Goal: Task Accomplishment & Management: Manage account settings

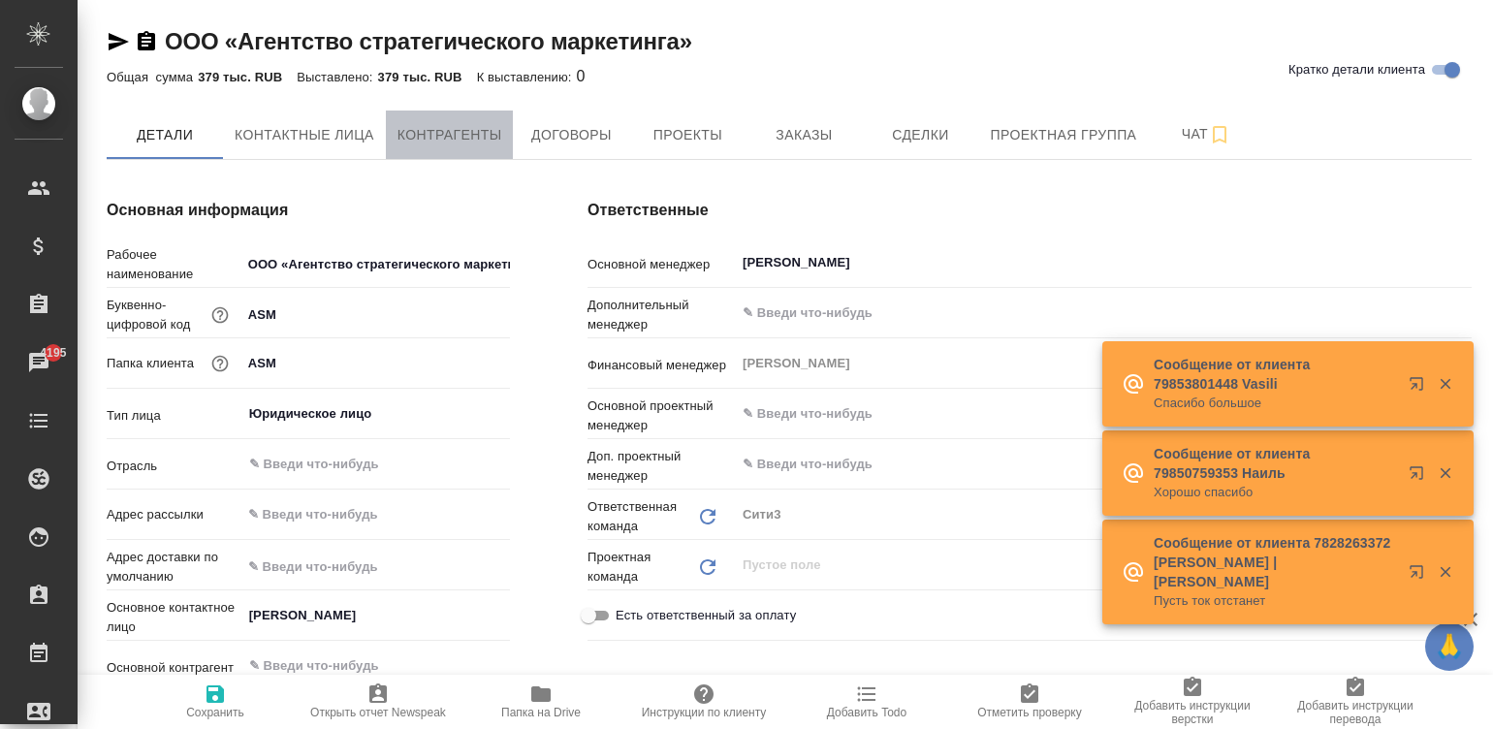
click at [478, 135] on span "Контрагенты" at bounding box center [450, 135] width 105 height 24
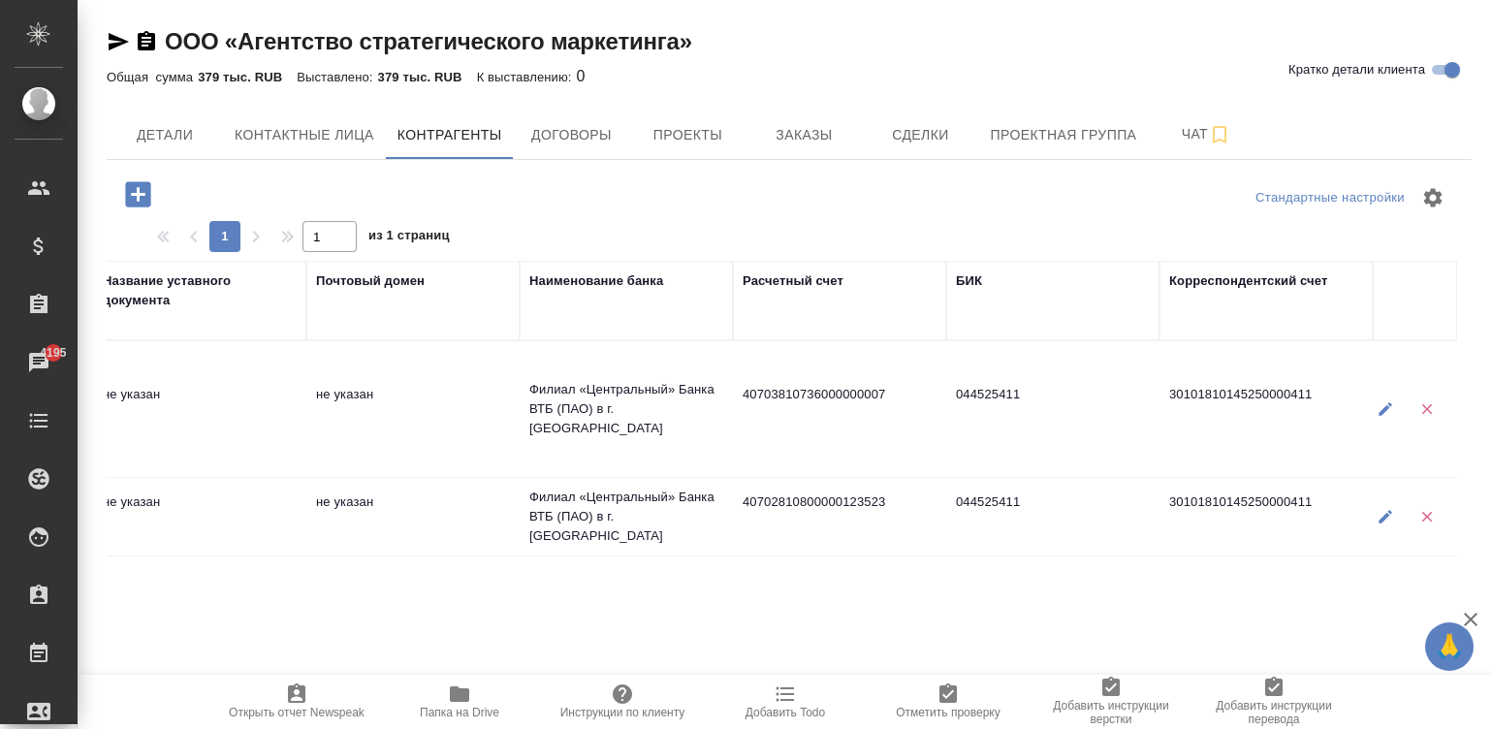
scroll to position [0, 1460]
click at [578, 118] on button "Договоры" at bounding box center [571, 135] width 116 height 48
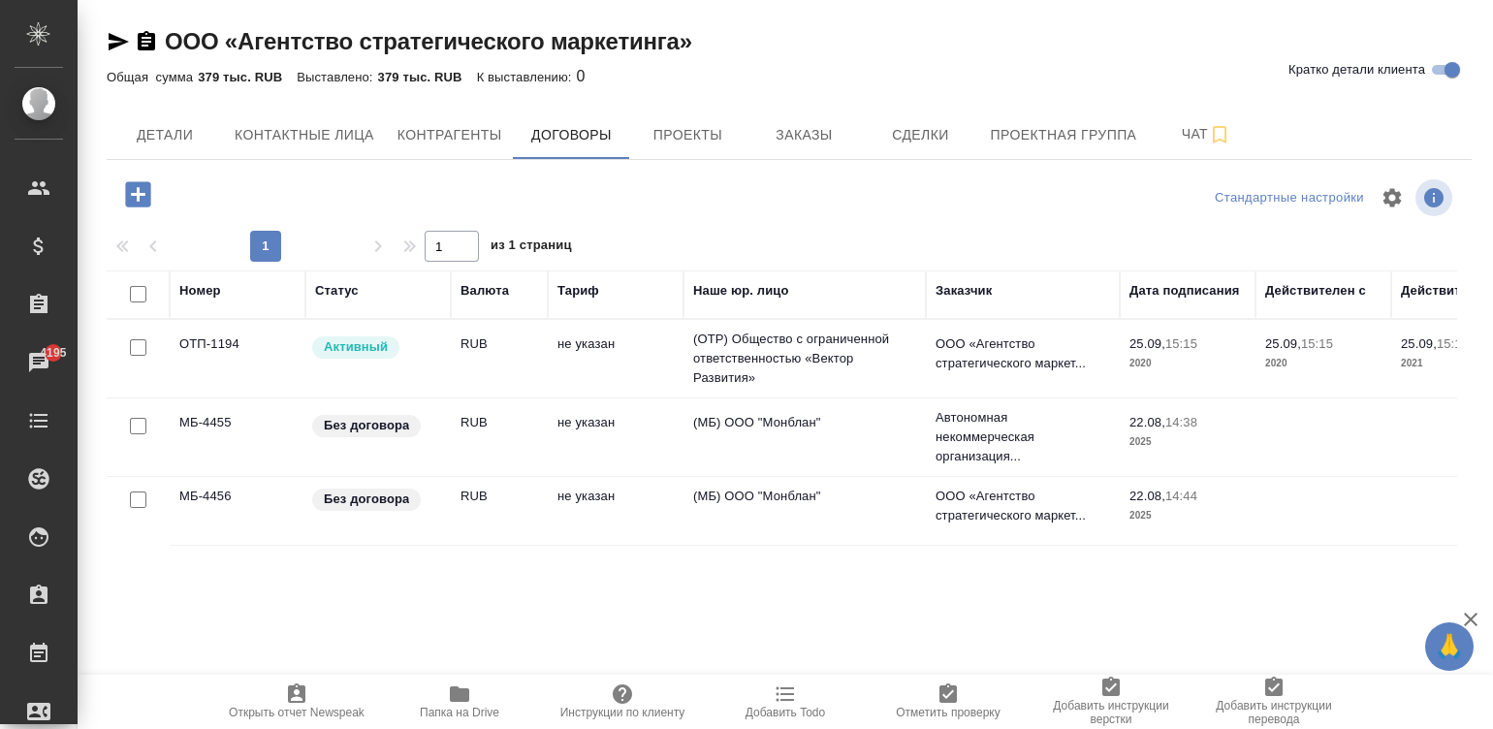
click at [710, 398] on td "(МБ) ООО "Монблан"" at bounding box center [805, 359] width 242 height 78
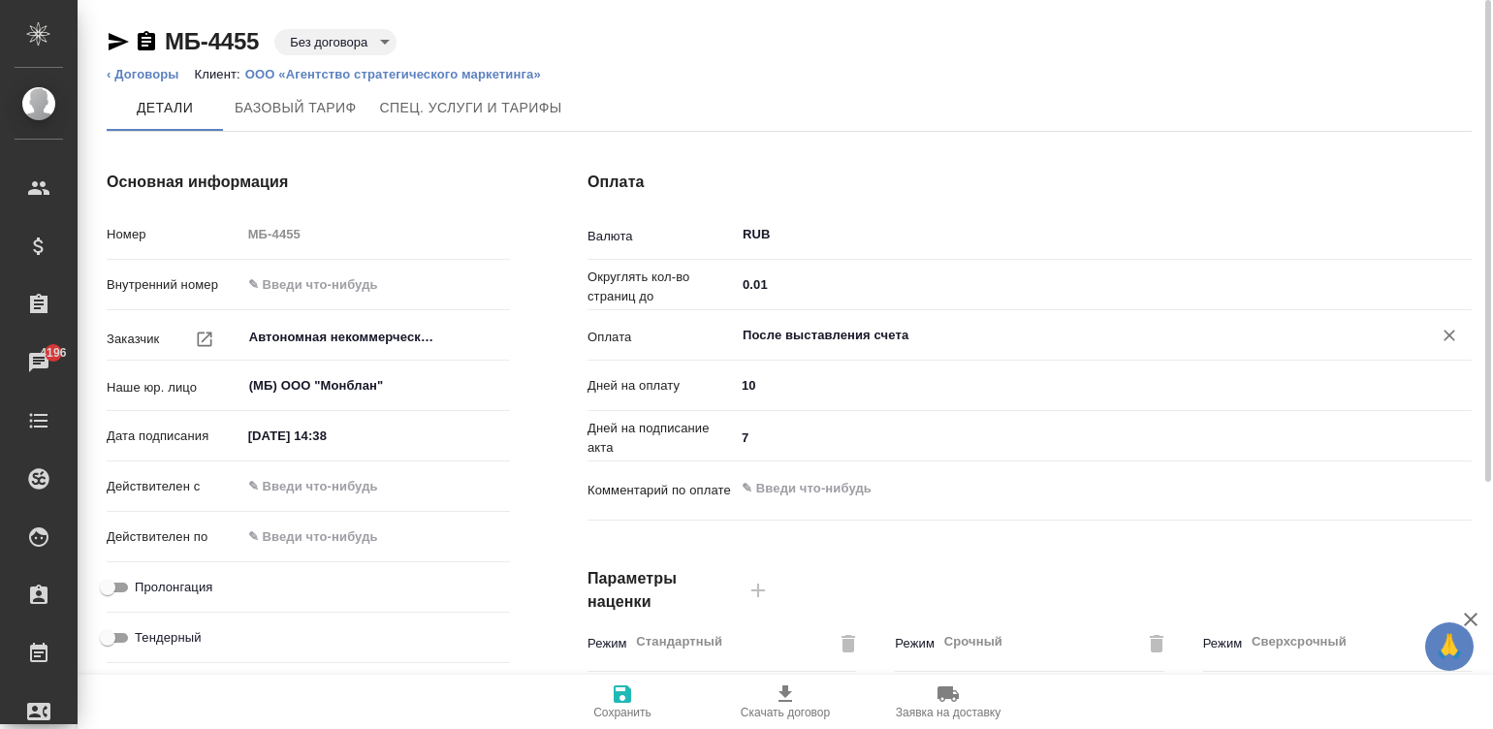
click at [830, 327] on input "После выставления счета" at bounding box center [1071, 335] width 660 height 23
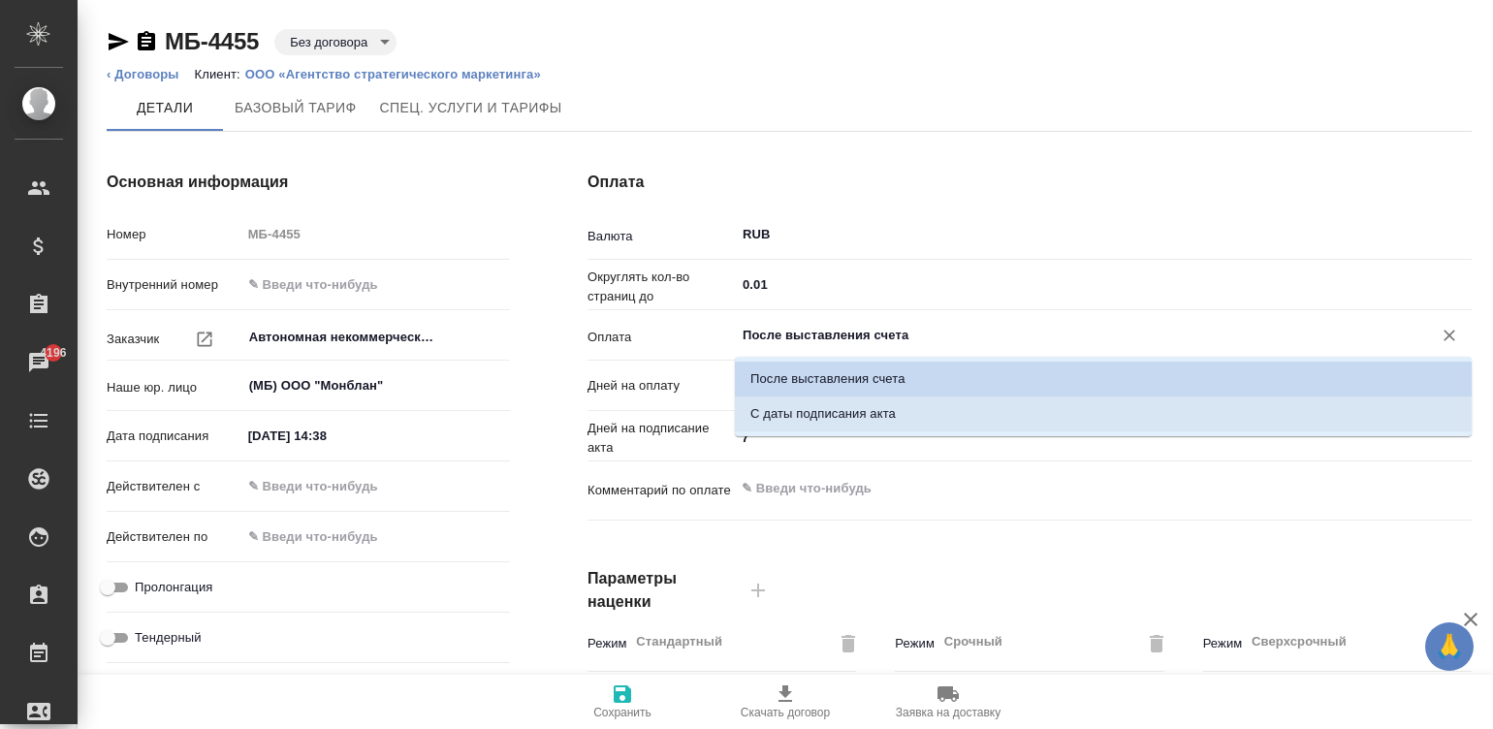
click at [897, 406] on li "С даты подписания акта" at bounding box center [1103, 414] width 737 height 35
type input "С даты подписания акта"
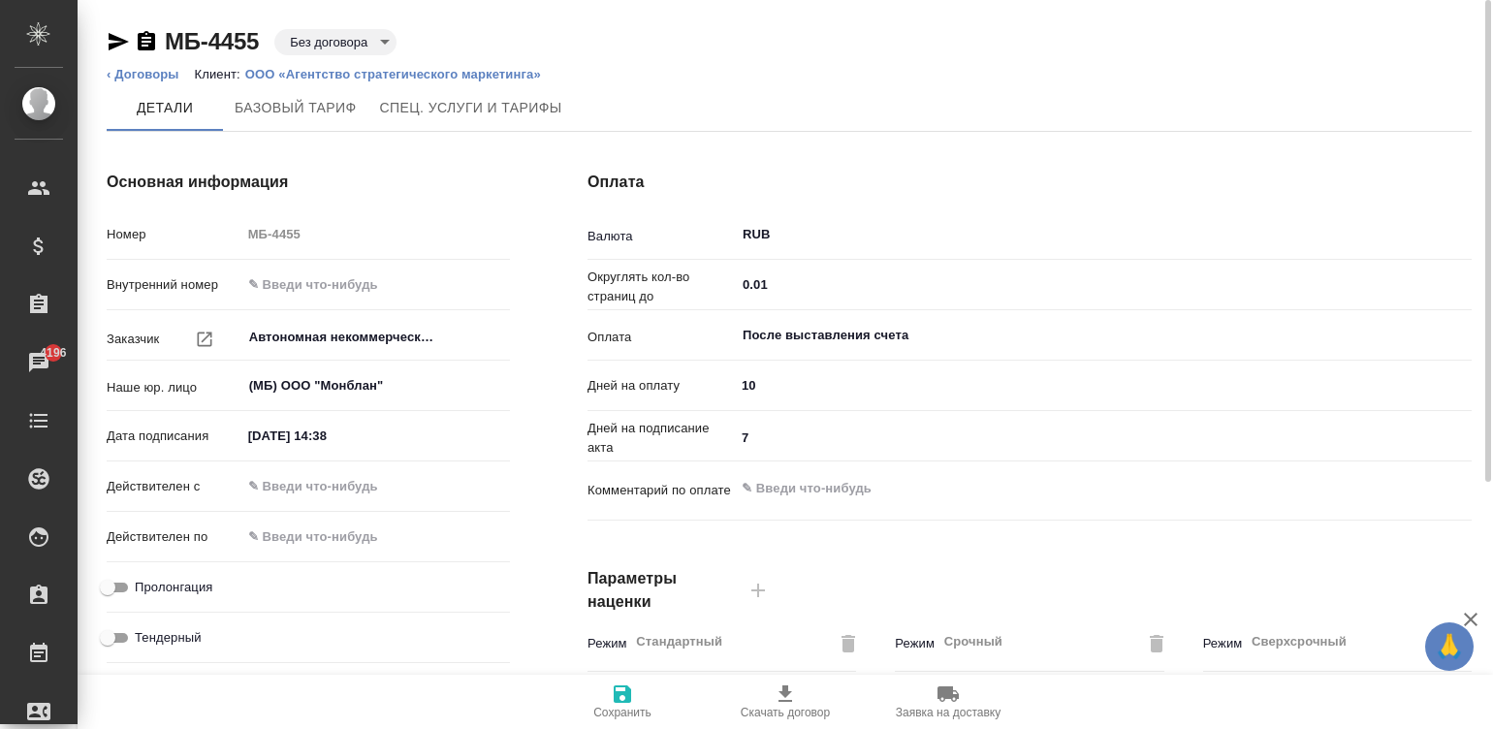
click at [280, 469] on div "Действителен с" at bounding box center [308, 486] width 403 height 34
click at [293, 480] on input "text" at bounding box center [327, 486] width 170 height 28
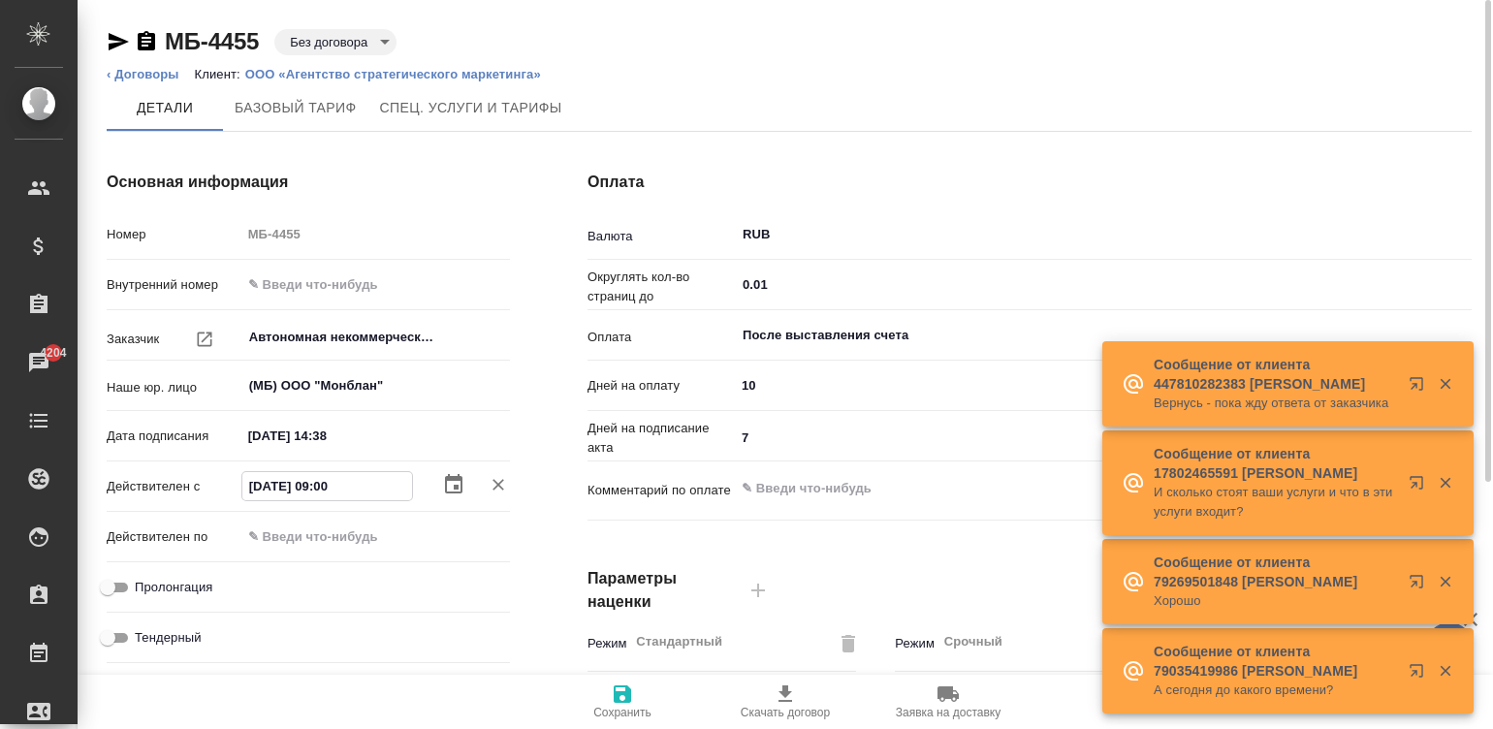
type input "22.08.2025 09:00"
click at [316, 37] on body "🙏 .cls-1 fill:#fff; AWATERA Малинина Мария m.malinina Клиенты Спецификации Зака…" at bounding box center [746, 364] width 1493 height 729
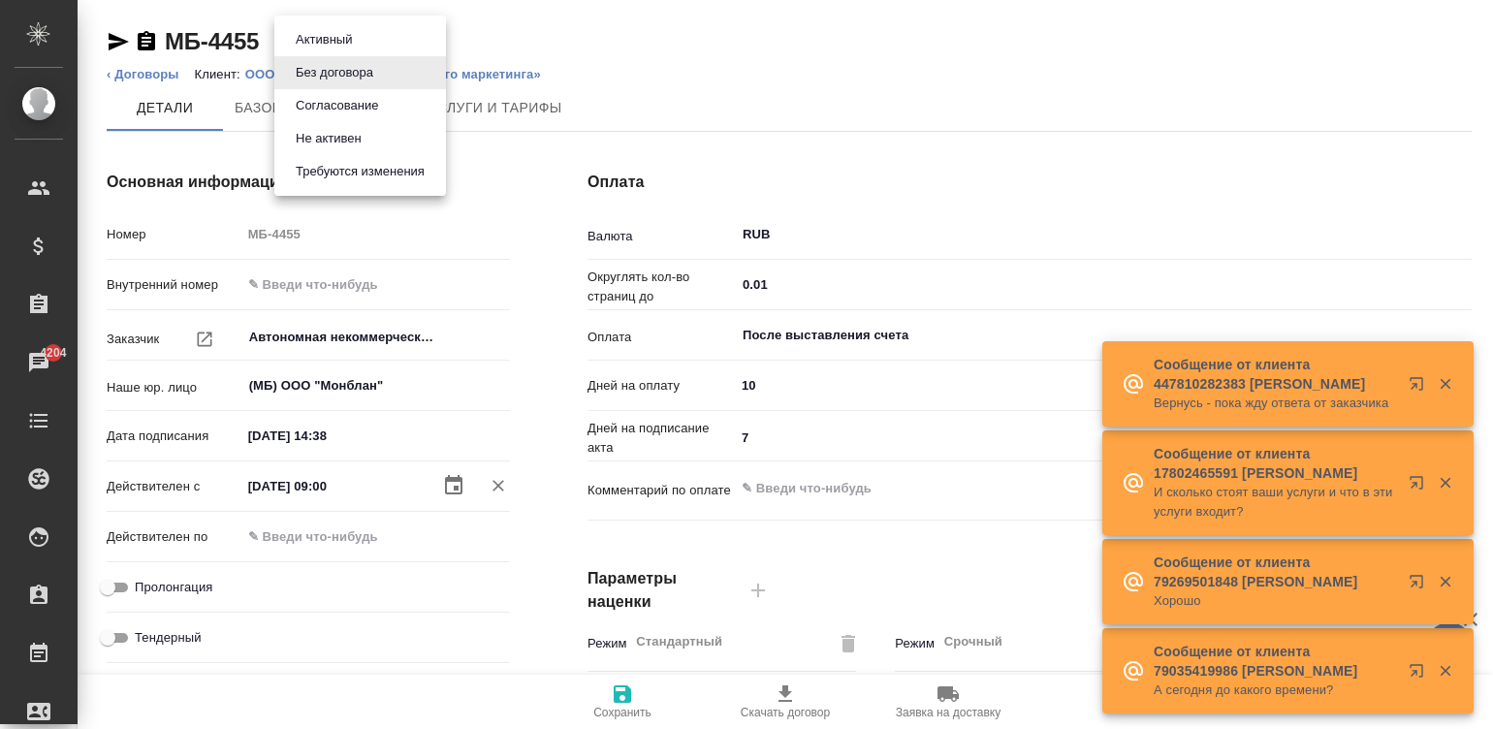
click at [357, 50] on button "Согласование" at bounding box center [324, 39] width 68 height 21
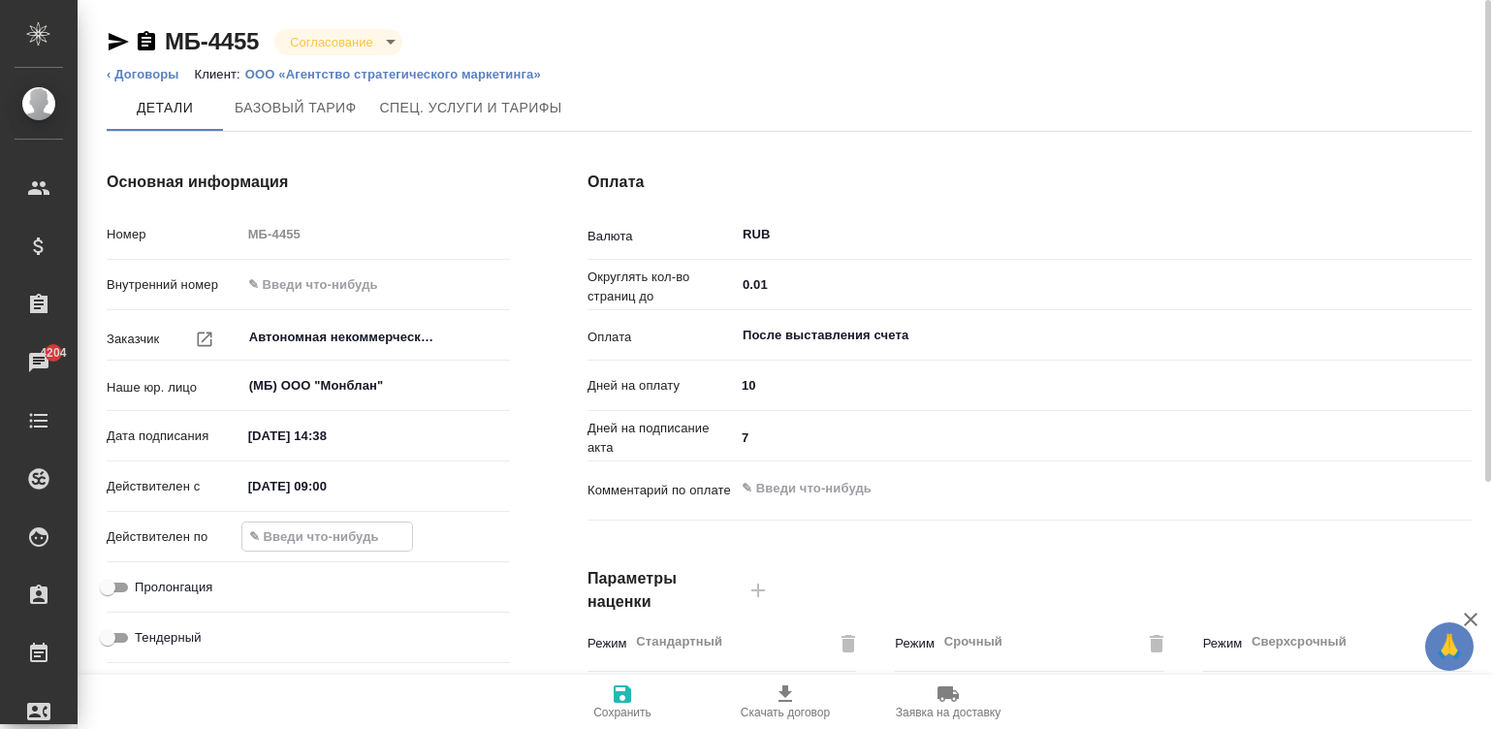
click at [301, 530] on input "text" at bounding box center [327, 537] width 170 height 28
type input "30.__.____ __:__"
type textarea "x"
type input "31.__.____ __:__"
type textarea "x"
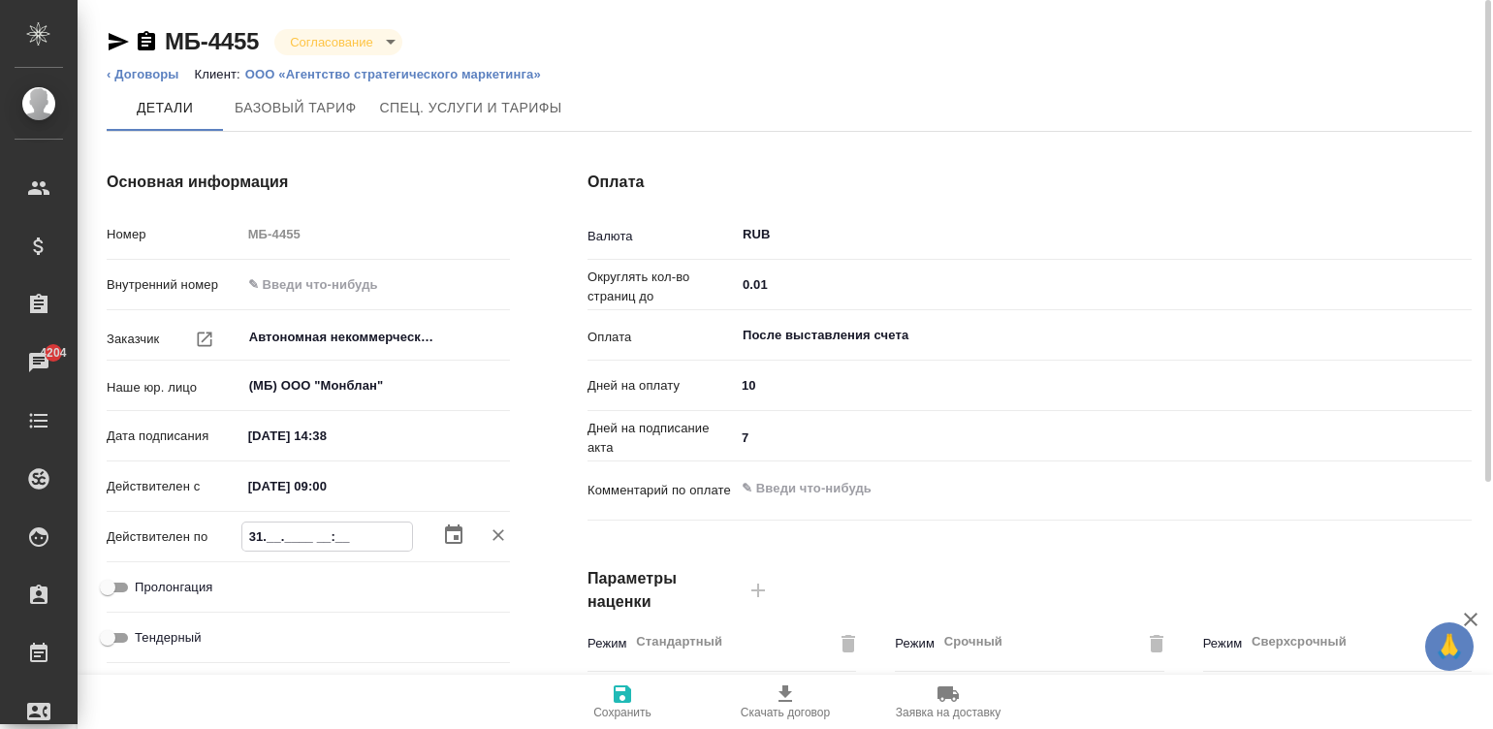
type input "31.0_.____ __:__"
type textarea "x"
type input "31.08.____ __:__"
type textarea "x"
type input "31.08.2___ __:__"
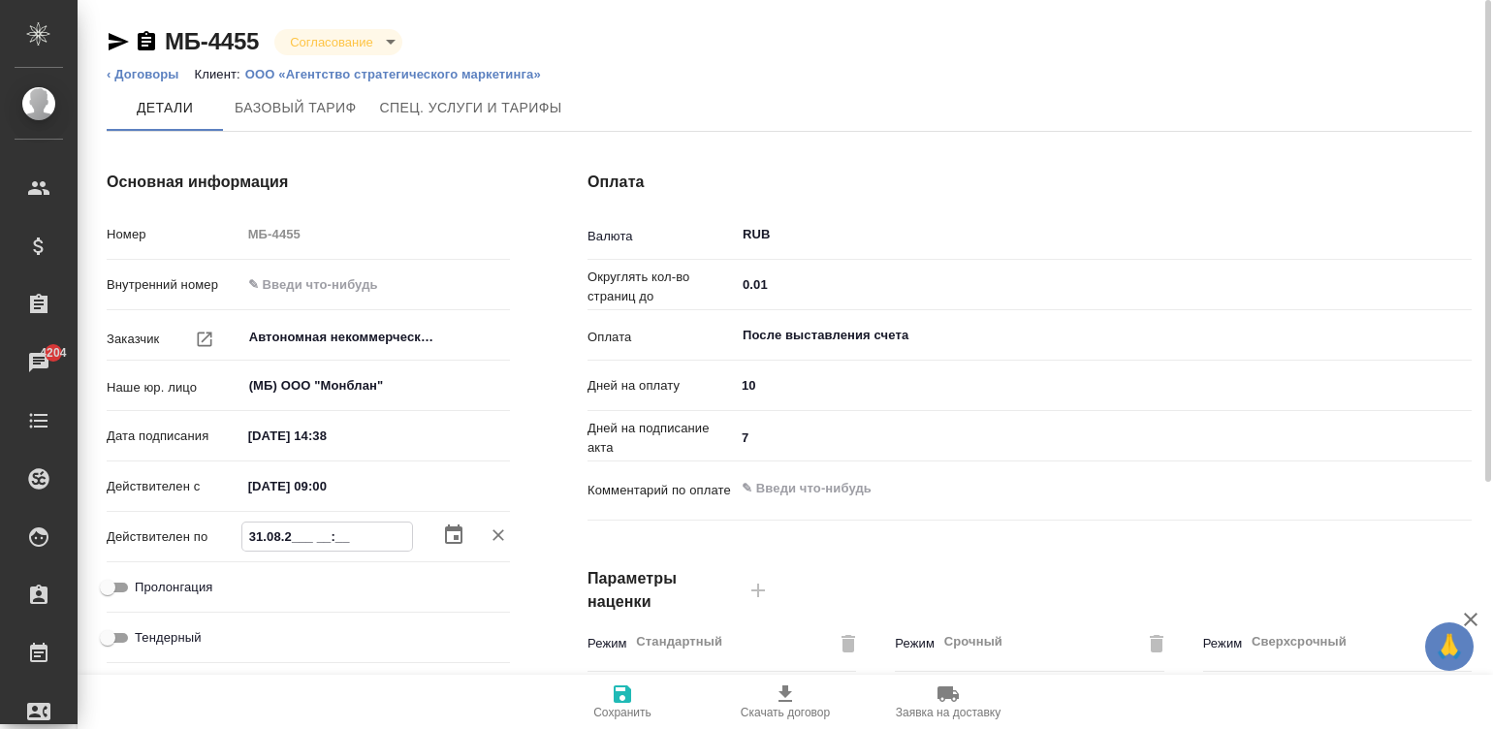
type textarea "x"
type input "31.08.202_ __:__"
type textarea "x"
type input "31.08.2025 __:__"
type textarea "x"
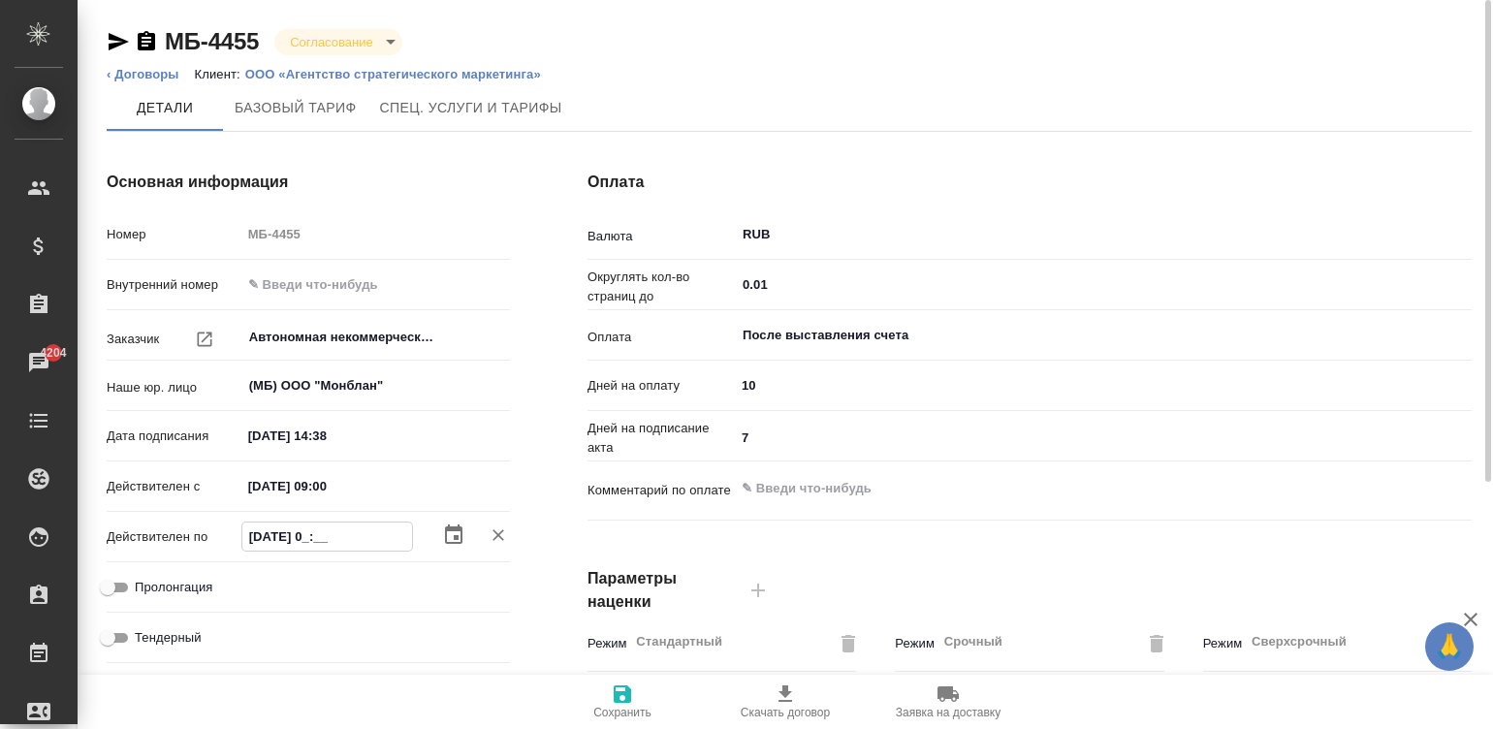
type input "31.08.2025 09:__"
type textarea "x"
type input "31.08.2025 09:00"
type textarea "x"
type input "31.08.2025 09:00"
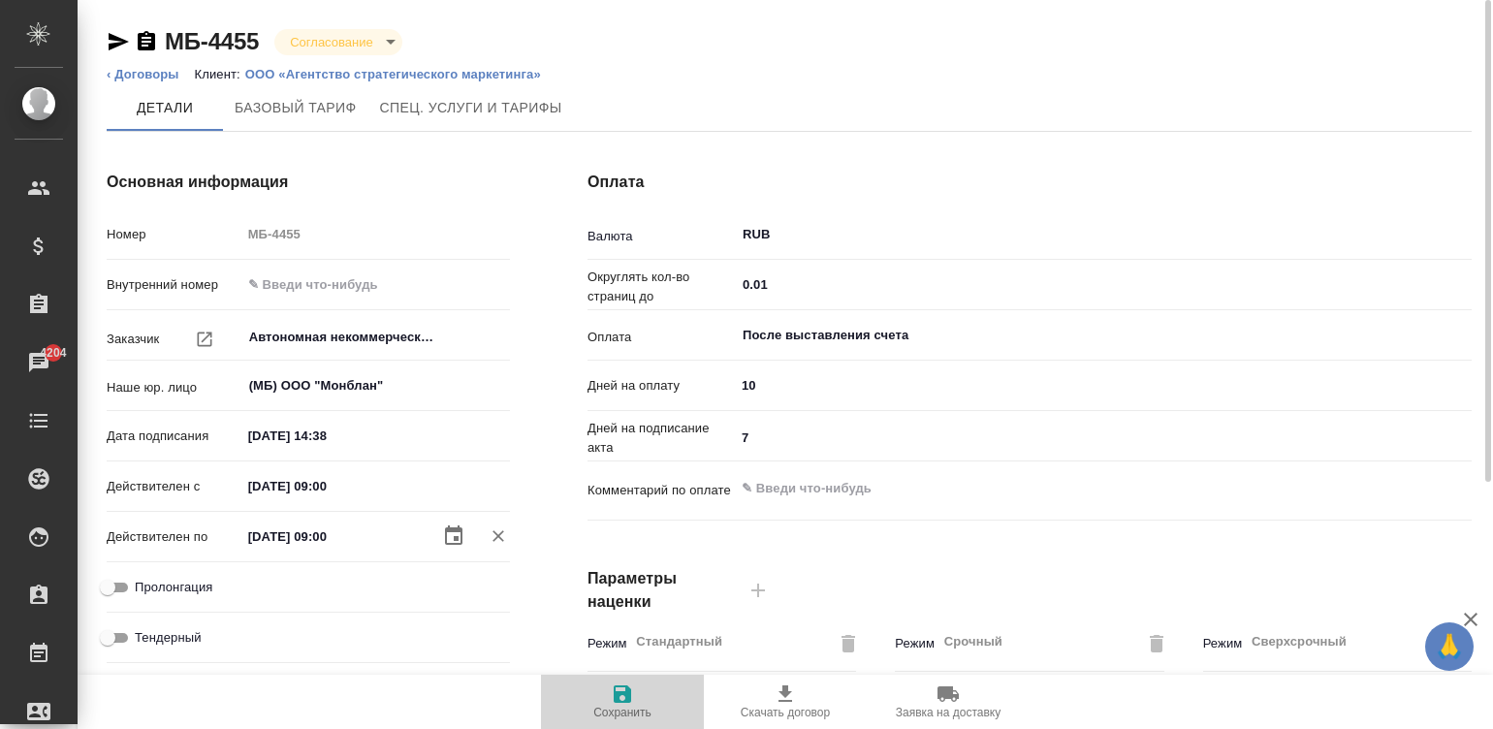
click at [634, 701] on span "Сохранить" at bounding box center [623, 701] width 140 height 37
click at [622, 711] on span "Сохранить" at bounding box center [622, 713] width 58 height 14
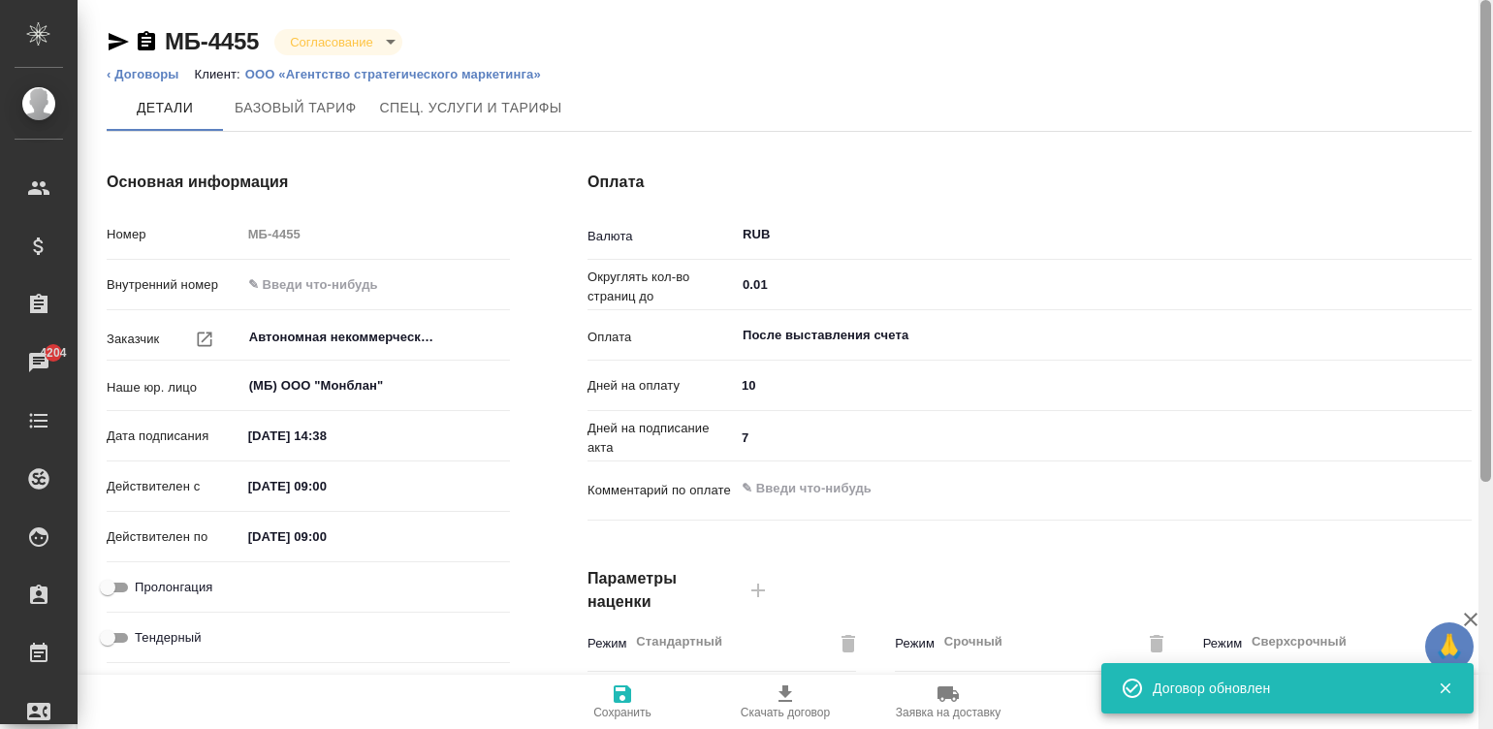
scroll to position [589, 0]
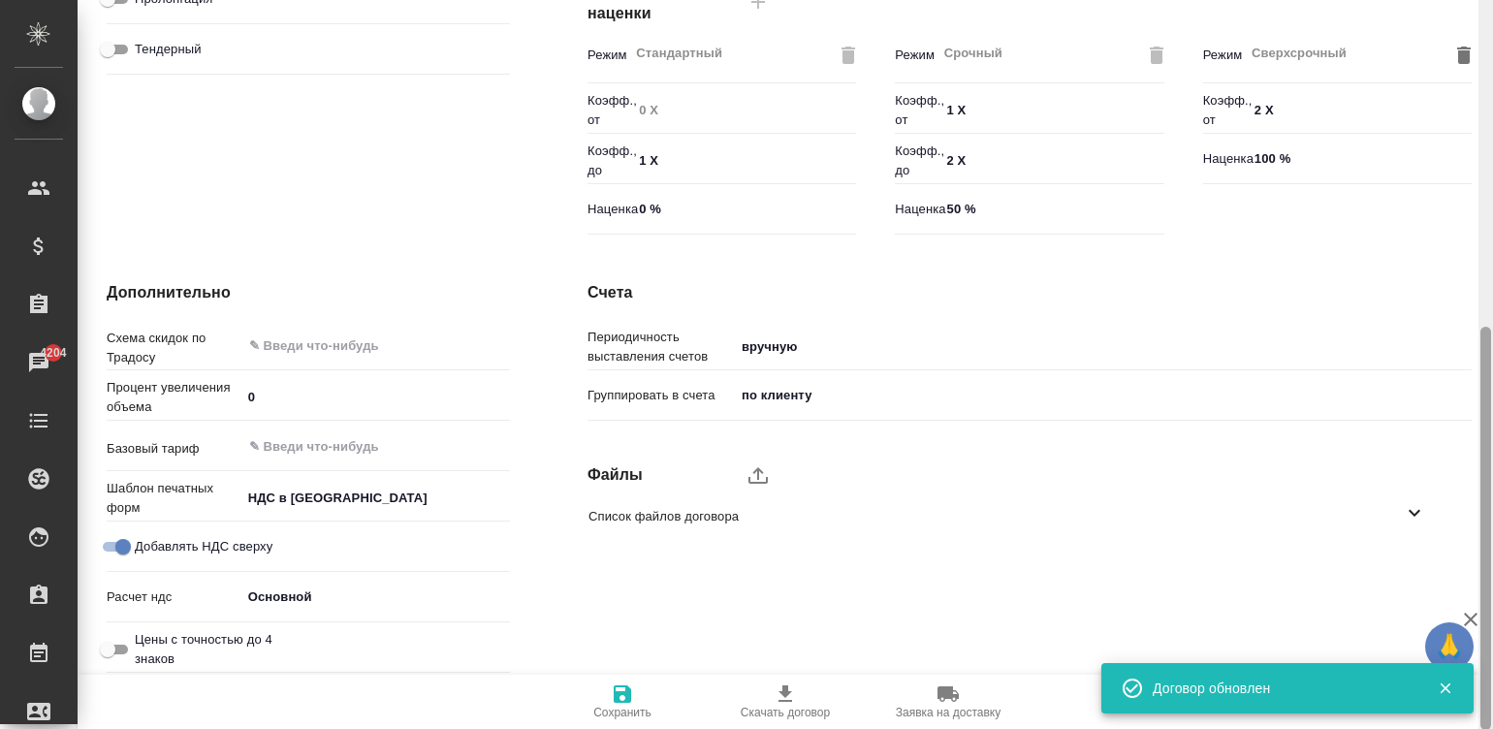
click at [1483, 516] on div at bounding box center [1486, 365] width 15 height 730
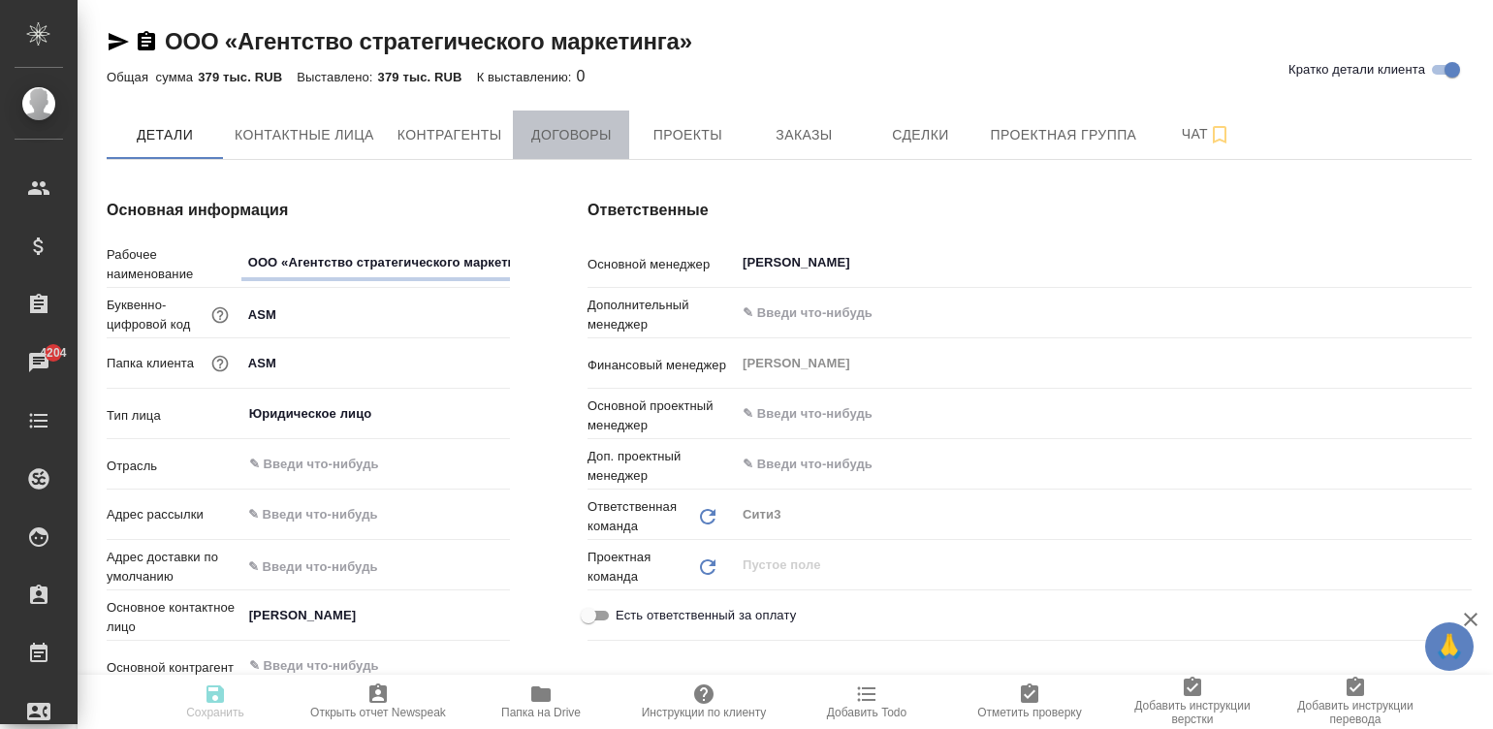
click at [599, 133] on span "Договоры" at bounding box center [571, 135] width 93 height 24
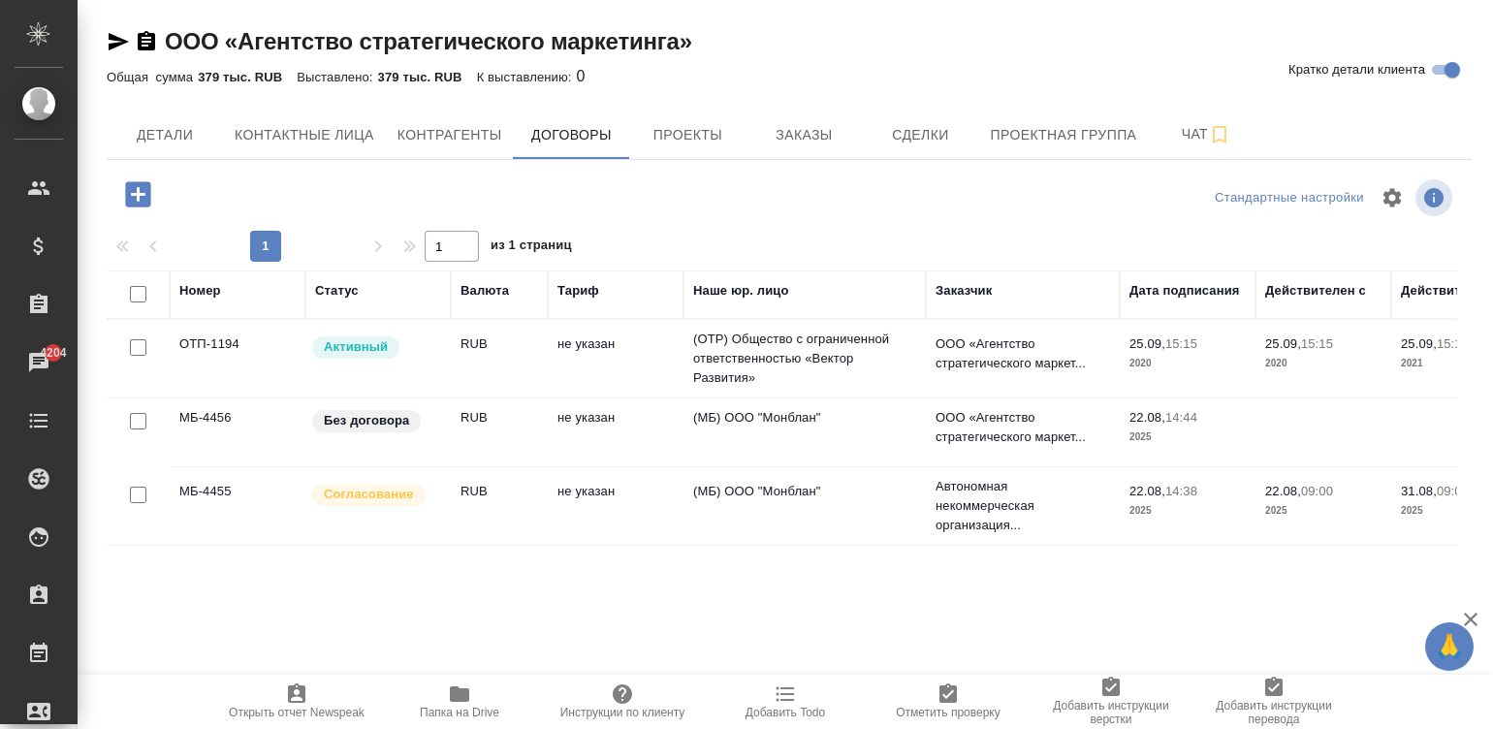
click at [840, 398] on td "(МБ) ООО "Монблан"" at bounding box center [805, 359] width 242 height 78
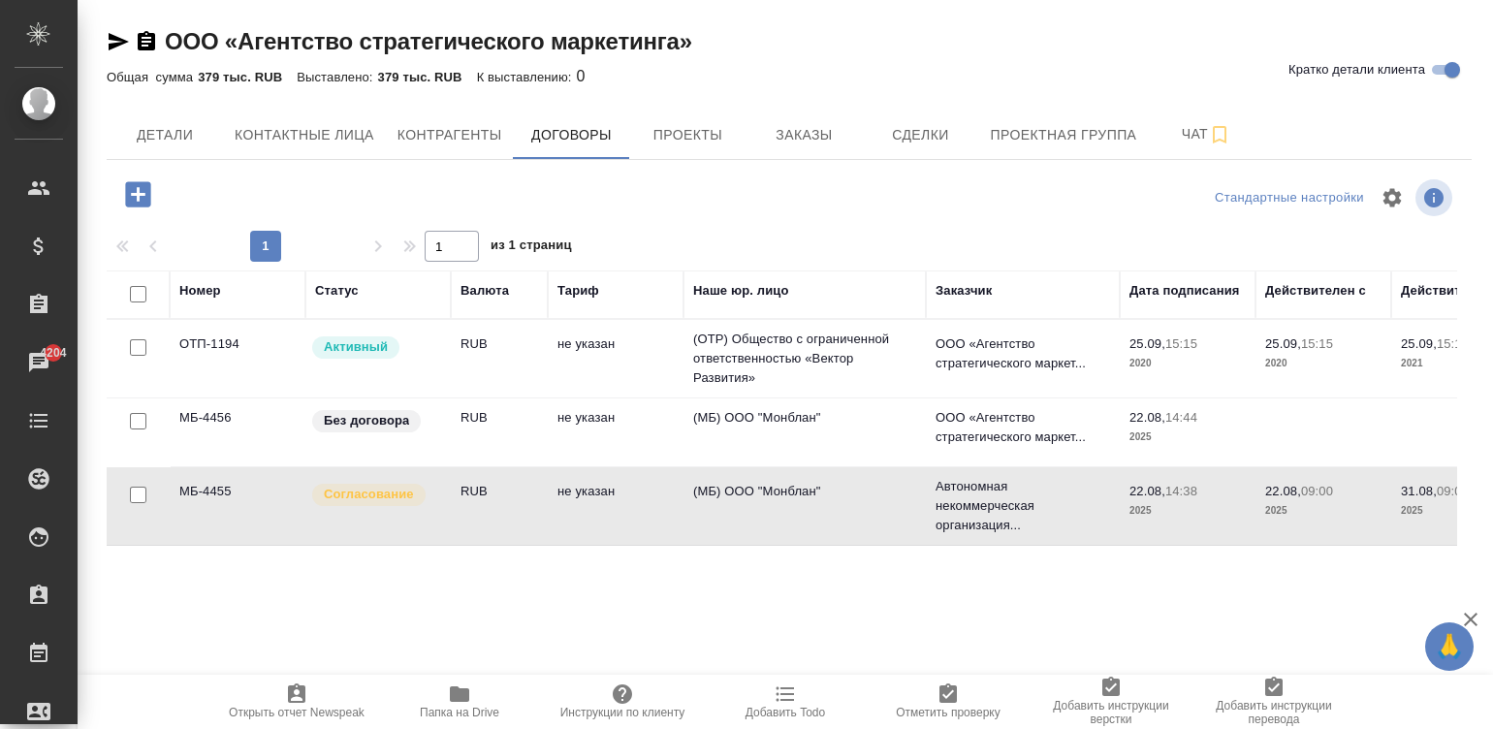
click at [840, 398] on td "(МБ) ООО "Монблан"" at bounding box center [805, 359] width 242 height 78
click at [716, 398] on td "(МБ) ООО "Монблан"" at bounding box center [805, 359] width 242 height 78
